Goal: Task Accomplishment & Management: Manage account settings

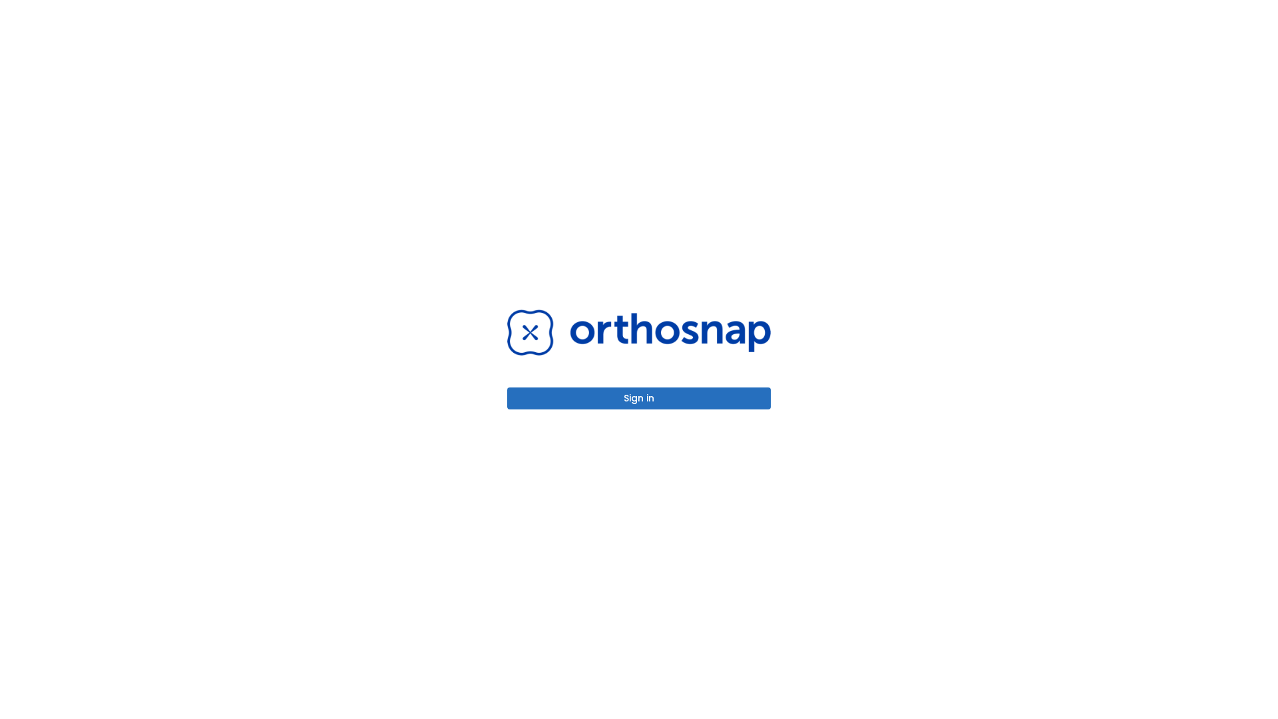
click at [639, 398] on button "Sign in" at bounding box center [639, 398] width 264 height 22
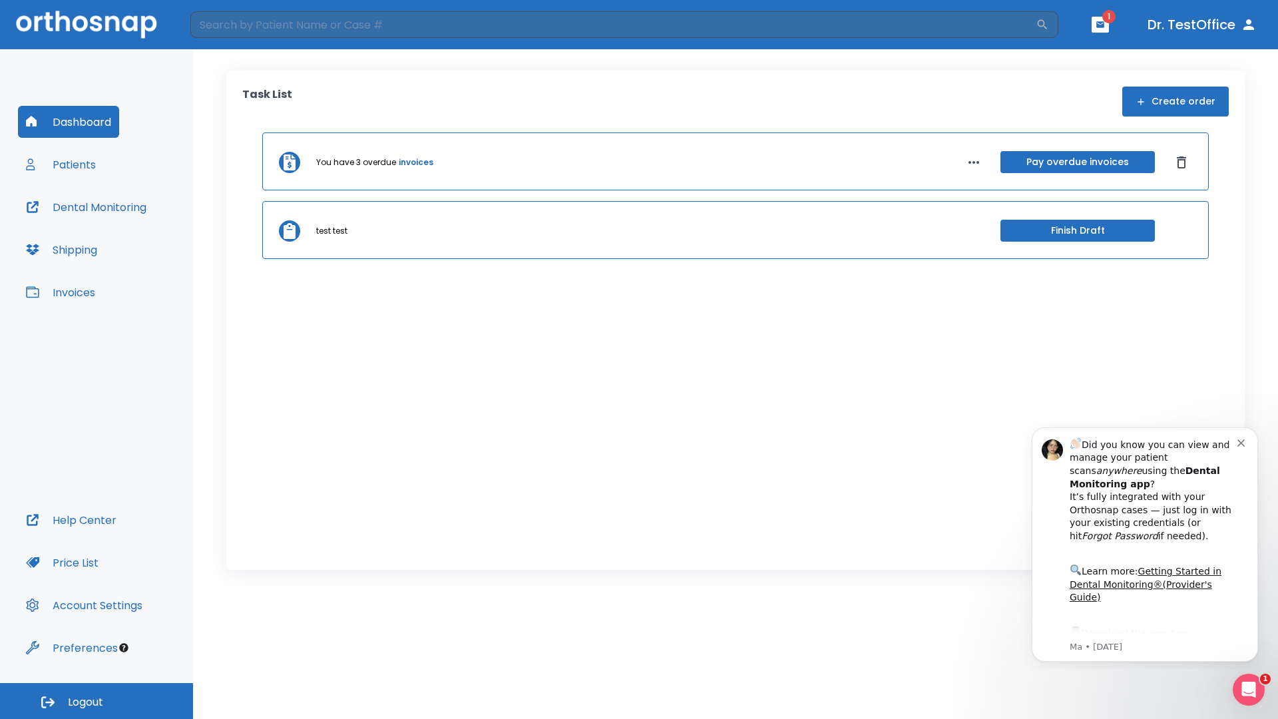
click at [97, 701] on span "Logout" at bounding box center [85, 702] width 35 height 15
